Goal: Find specific page/section: Find specific page/section

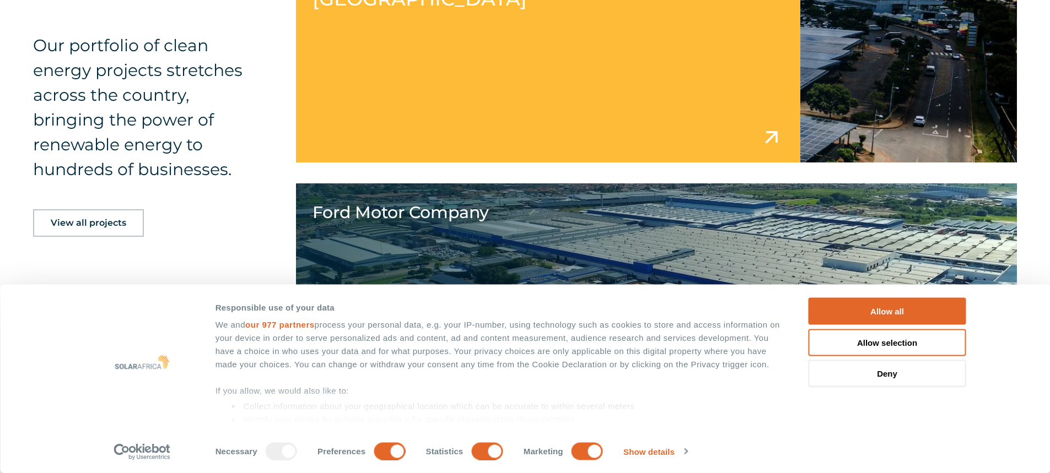
scroll to position [2204, 0]
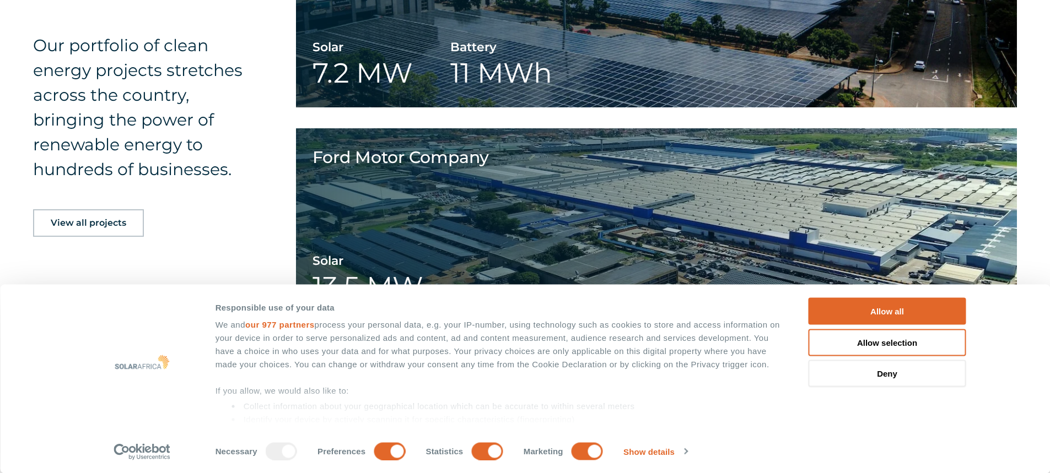
click at [110, 221] on span "View all projects" at bounding box center [88, 223] width 75 height 9
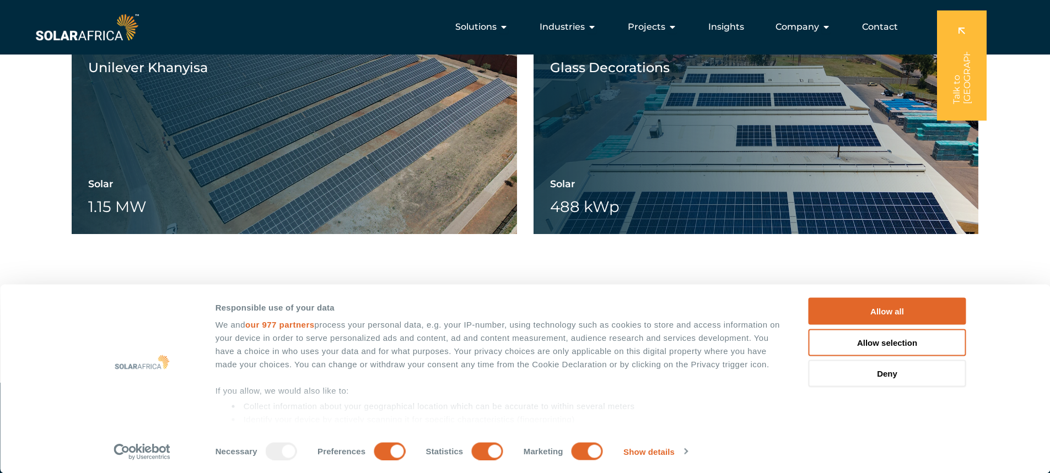
scroll to position [1653, 0]
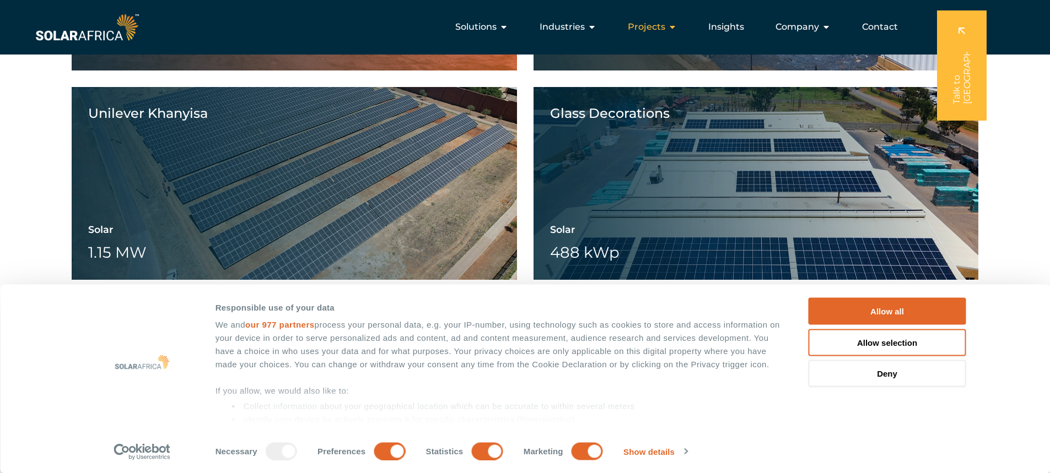
click at [674, 28] on icon "Menu" at bounding box center [672, 27] width 9 height 9
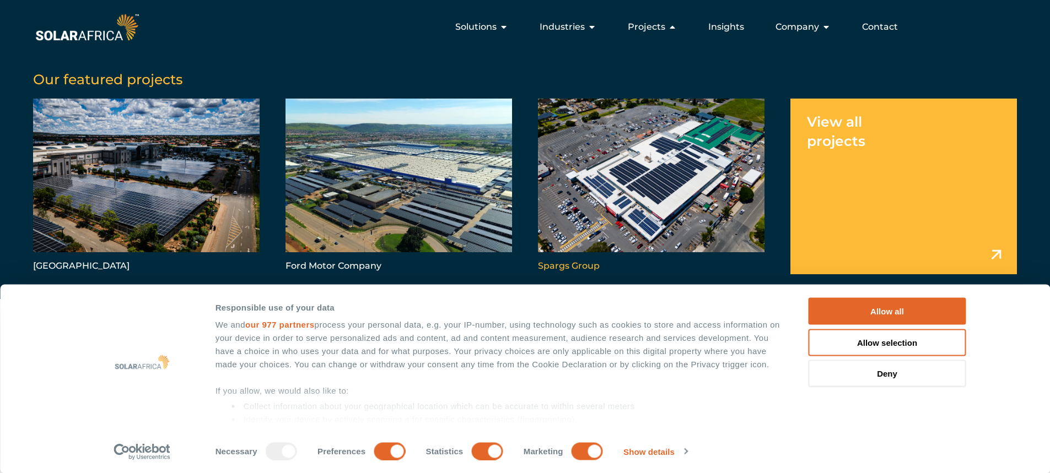
scroll to position [2259, 0]
click at [508, 26] on icon "Menu" at bounding box center [503, 27] width 9 height 9
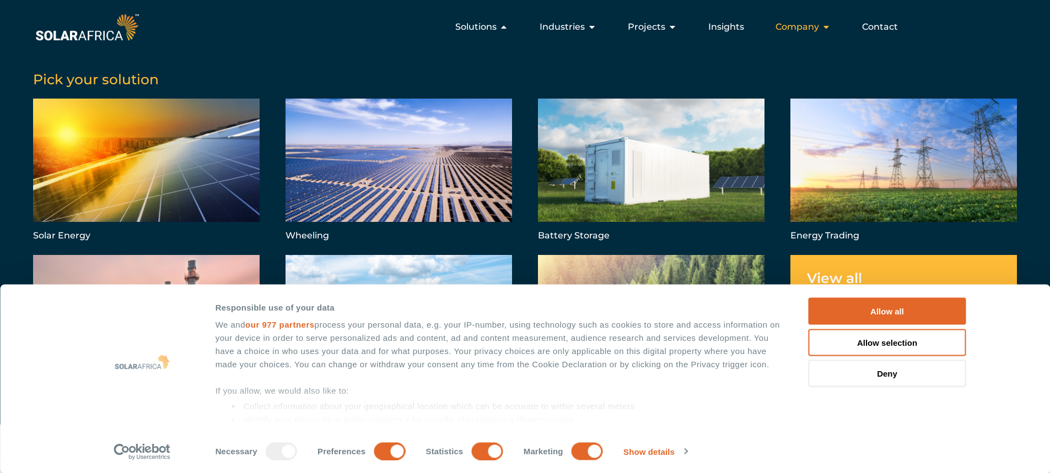
click at [826, 27] on icon "Menu" at bounding box center [825, 27] width 9 height 9
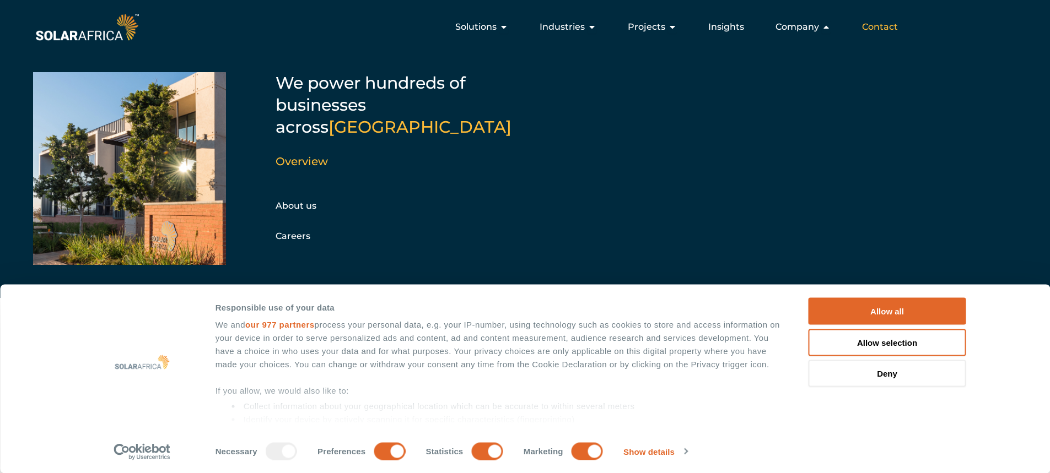
click at [895, 29] on span "Contact" at bounding box center [880, 26] width 36 height 13
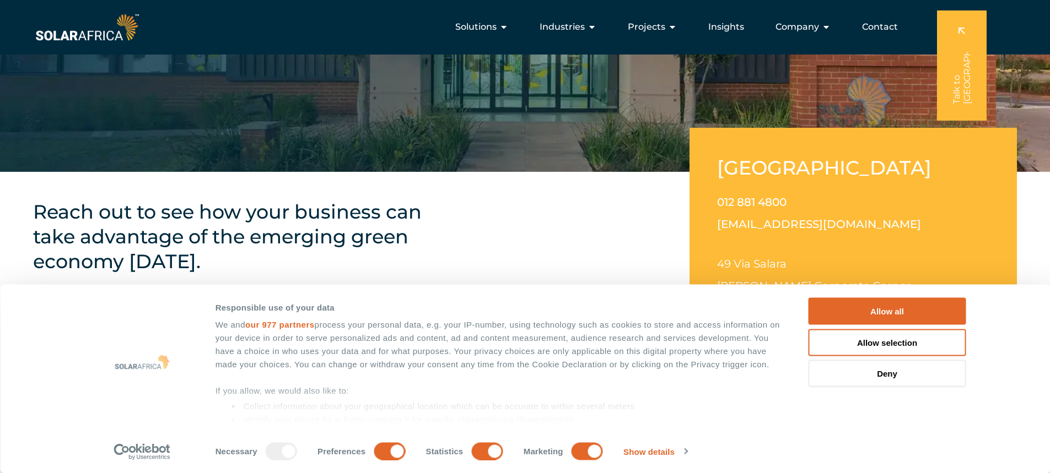
scroll to position [165, 0]
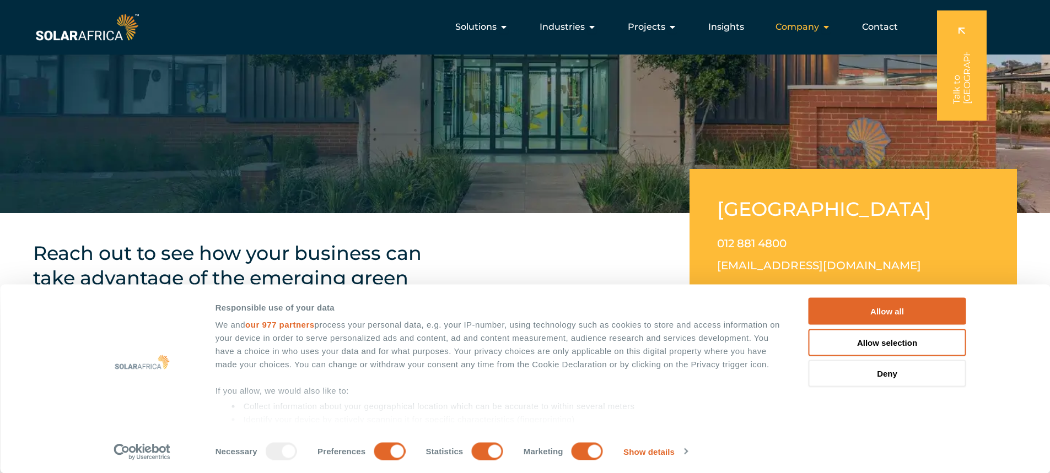
click at [827, 30] on icon "Menu" at bounding box center [825, 27] width 9 height 9
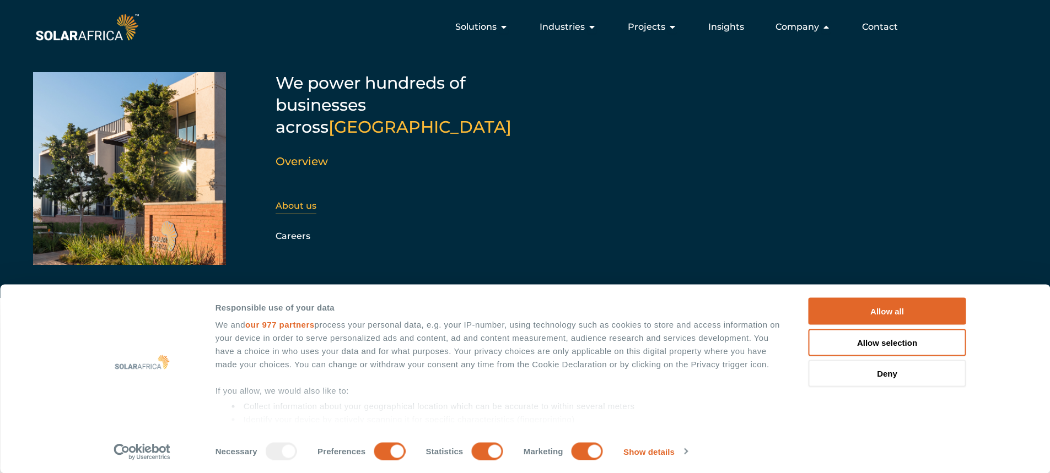
click at [298, 201] on link "About us" at bounding box center [295, 206] width 41 height 10
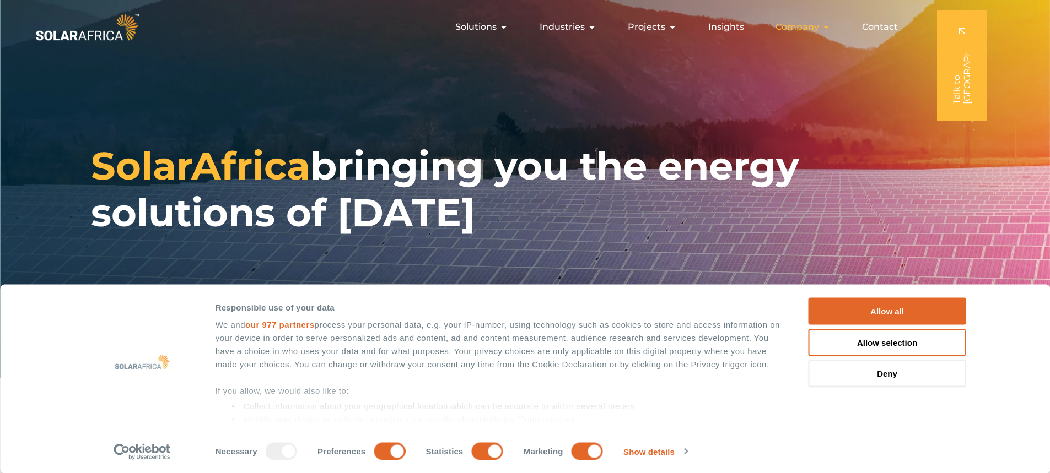
click at [824, 28] on icon "Menu" at bounding box center [825, 27] width 9 height 9
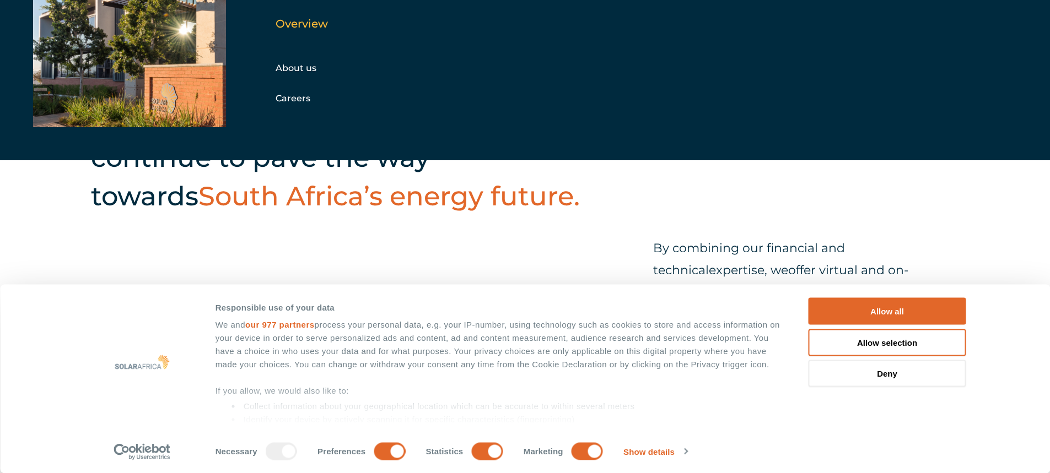
scroll to position [496, 0]
